Goal: Contribute content

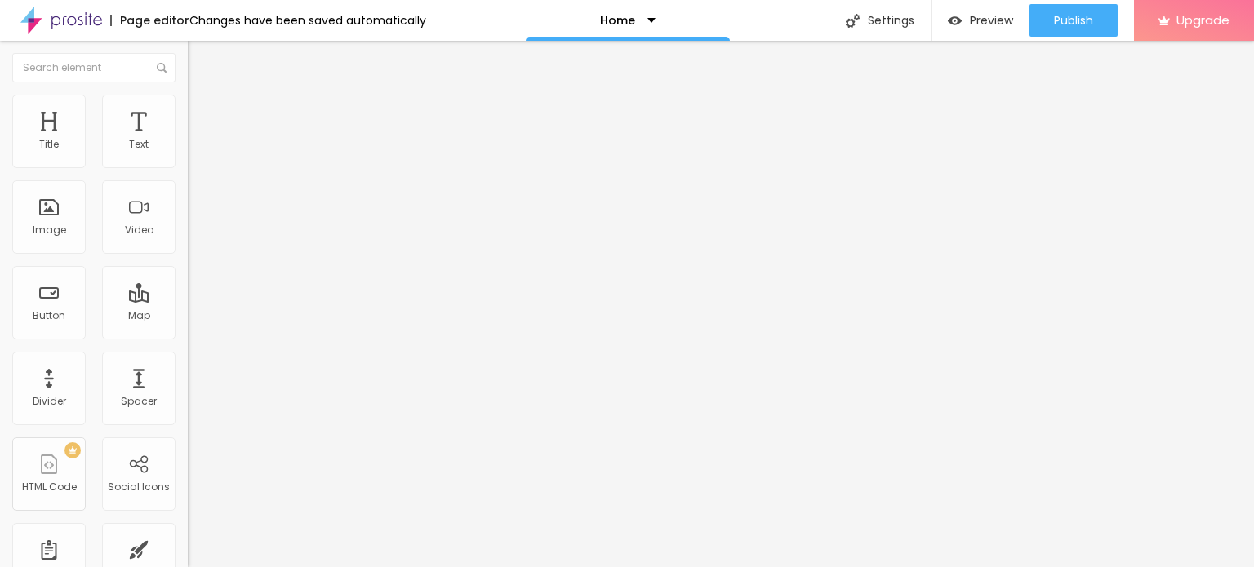
click at [188, 140] on span "Change image" at bounding box center [231, 134] width 87 height 14
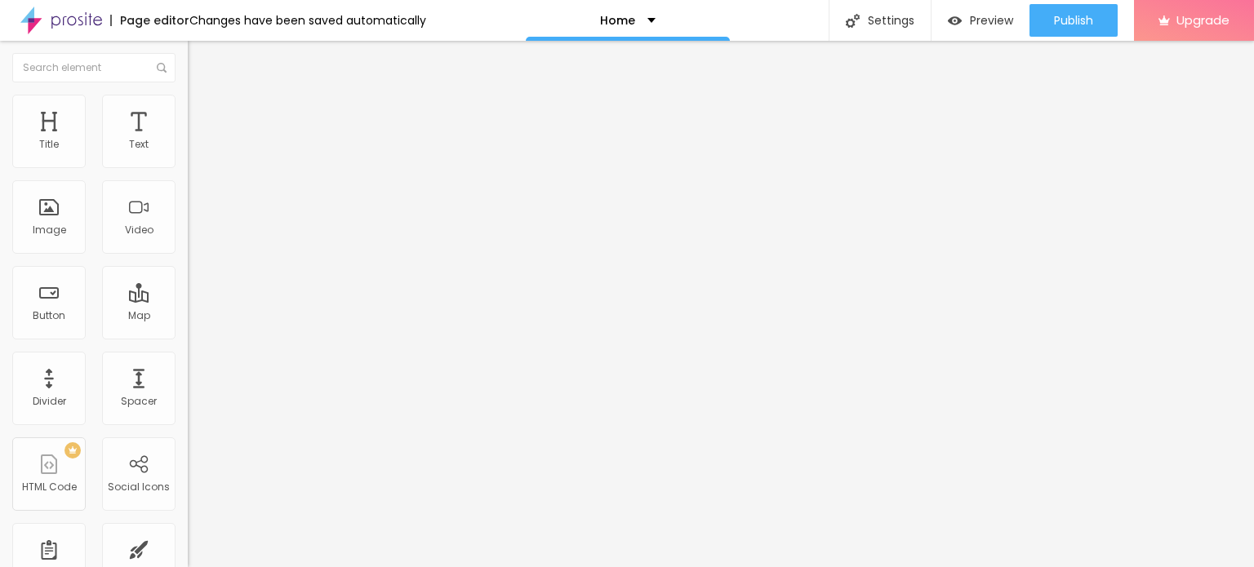
click at [188, 153] on input "Click me" at bounding box center [286, 145] width 196 height 16
paste input "text"
click at [188, 167] on div "Text" at bounding box center [282, 147] width 188 height 40
click at [188, 153] on input "text" at bounding box center [286, 145] width 196 height 16
paste input "Whatsapp 📞 :- [PHONE_NUMBER]"
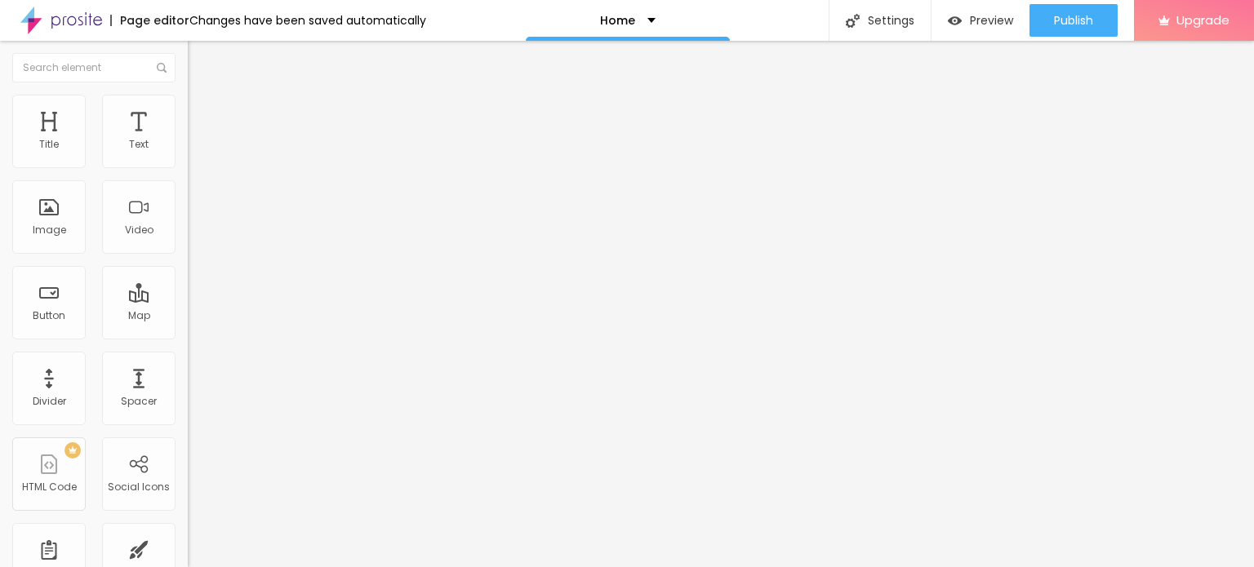
type input "Whatsapp 📞 :- [PHONE_NUMBER]"
click at [188, 336] on input "https://" at bounding box center [286, 328] width 196 height 16
paste input "[DOMAIN_NAME][URL]"
type input "[URL][DOMAIN_NAME]"
click at [188, 350] on div "URL [URL][DOMAIN_NAME]" at bounding box center [282, 330] width 188 height 40
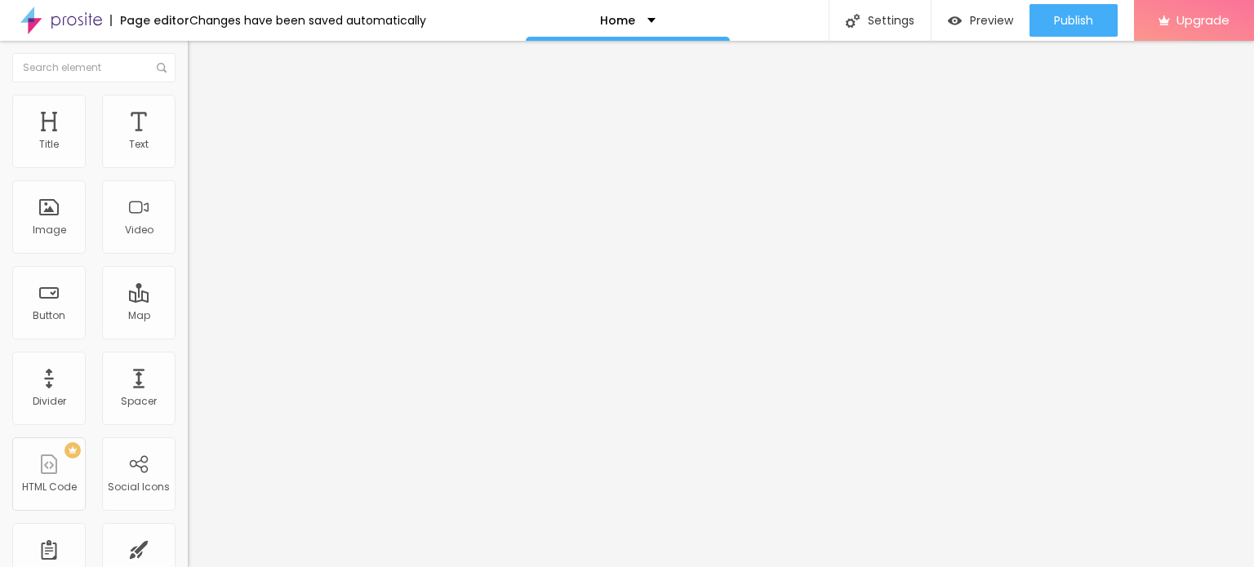
click at [188, 350] on div "URL [URL][DOMAIN_NAME]" at bounding box center [282, 330] width 188 height 40
click at [188, 365] on div "Open in new tab" at bounding box center [282, 361] width 188 height 8
click at [188, 140] on span "Add image" at bounding box center [221, 134] width 67 height 14
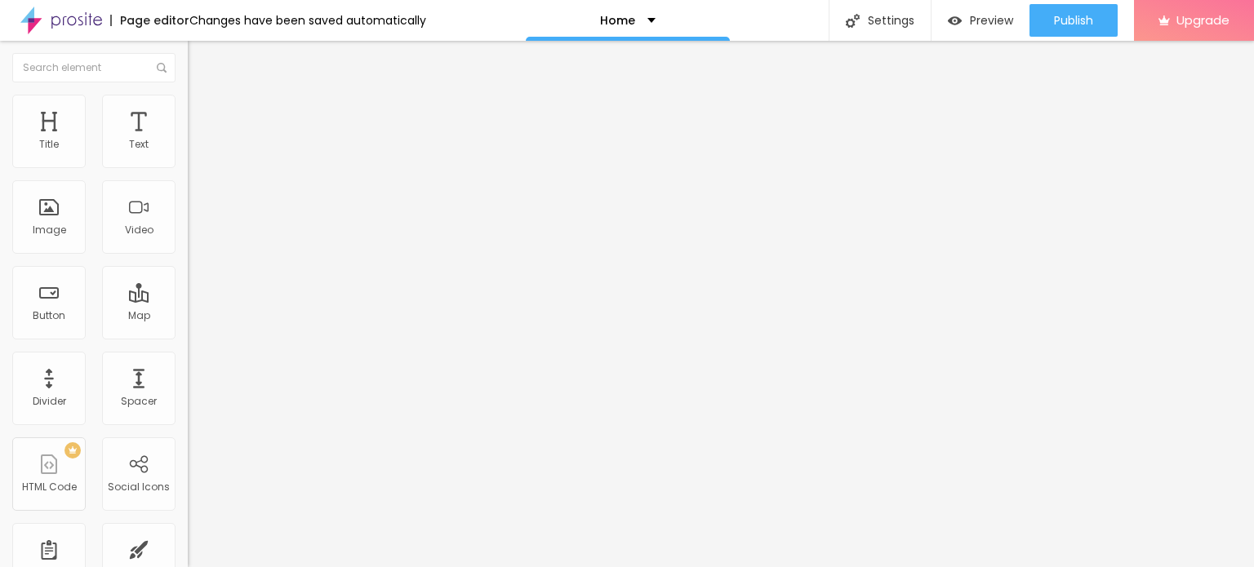
click at [188, 335] on input "https://" at bounding box center [286, 326] width 196 height 16
type input "[URL][DOMAIN_NAME]"
click at [188, 335] on input "https://" at bounding box center [286, 326] width 196 height 16
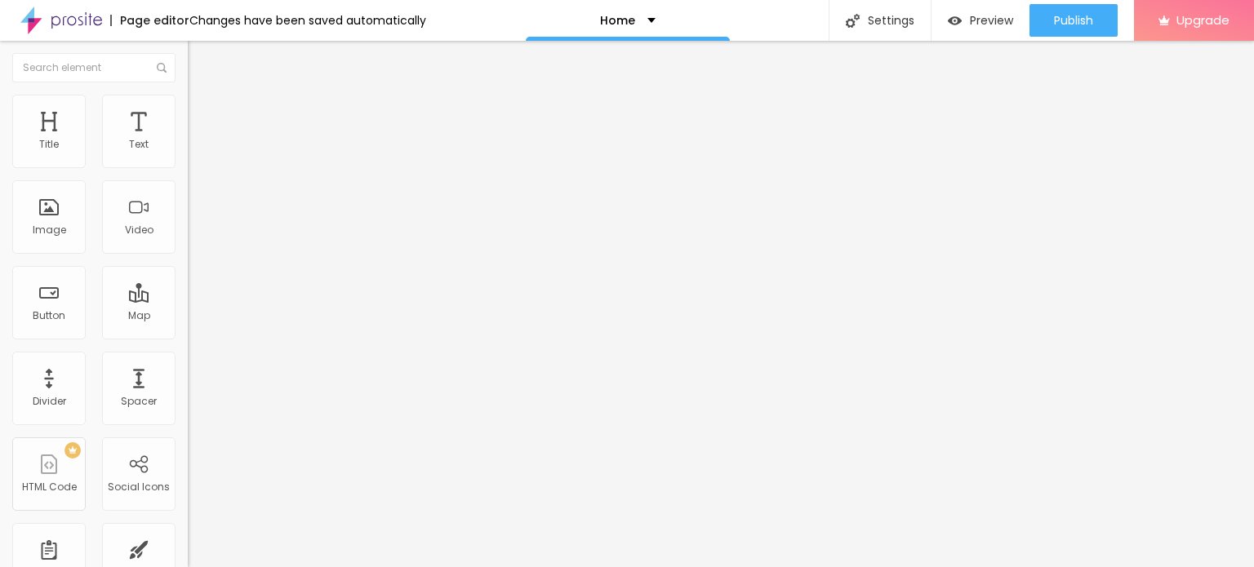
click at [188, 335] on input "https://" at bounding box center [286, 326] width 196 height 16
type input "[URL][DOMAIN_NAME]"
click at [88, 17] on img at bounding box center [61, 20] width 82 height 41
